Goal: Information Seeking & Learning: Understand process/instructions

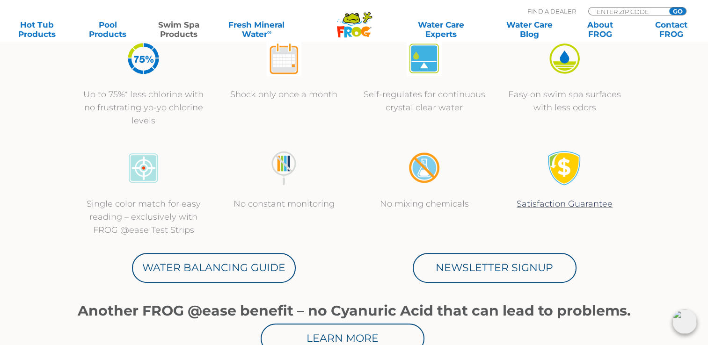
scroll to position [374, 0]
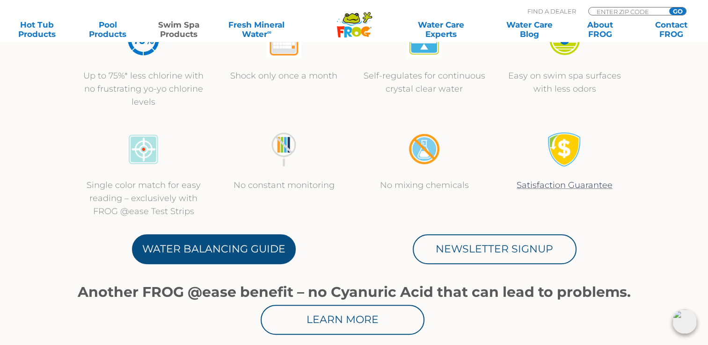
click at [228, 252] on link "Water Balancing Guide" at bounding box center [214, 249] width 164 height 30
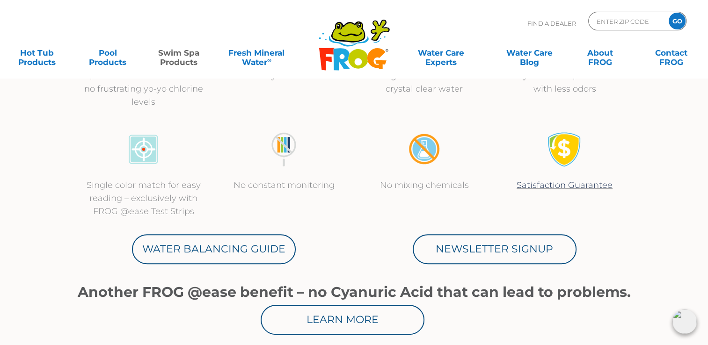
click at [384, 239] on div "Newsletter Signup" at bounding box center [494, 249] width 281 height 30
